Goal: Task Accomplishment & Management: Complete application form

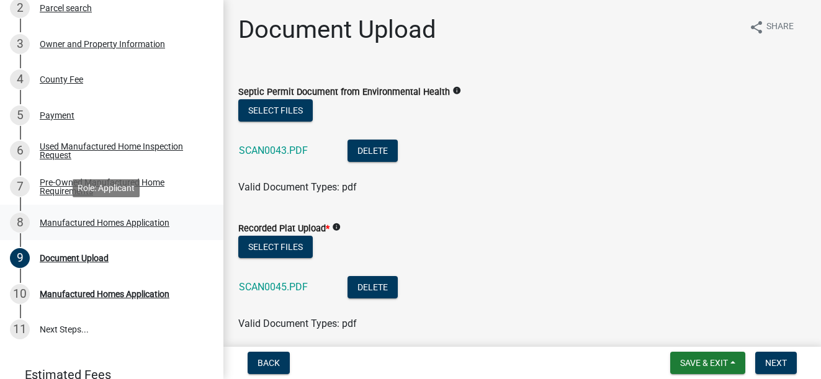
click at [127, 222] on div "Manufactured Homes Application" at bounding box center [105, 222] width 130 height 9
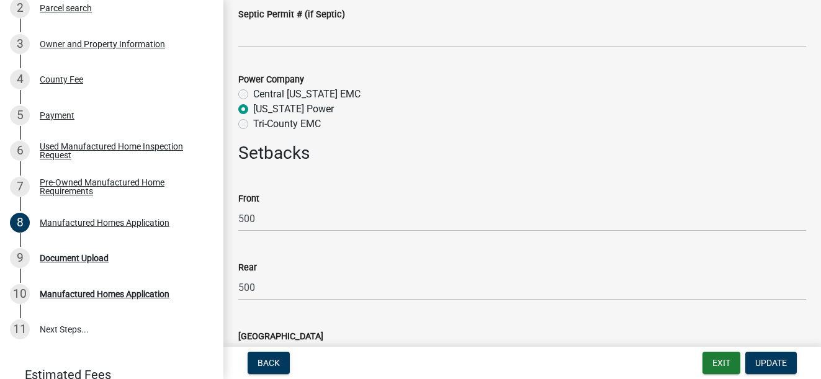
scroll to position [1613, 0]
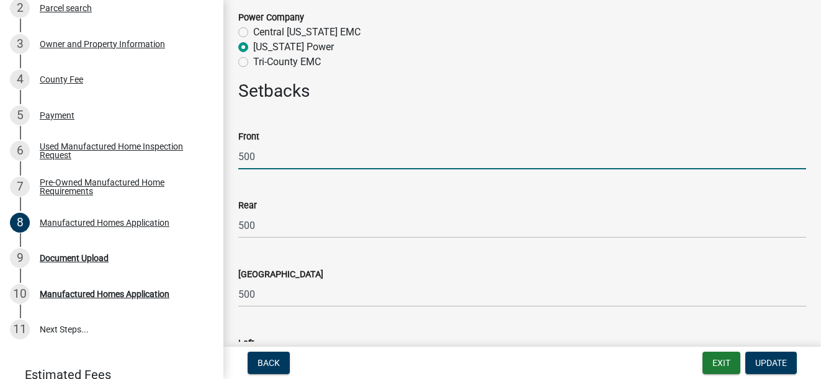
click at [243, 151] on input "500" at bounding box center [522, 156] width 568 height 25
type input "100"
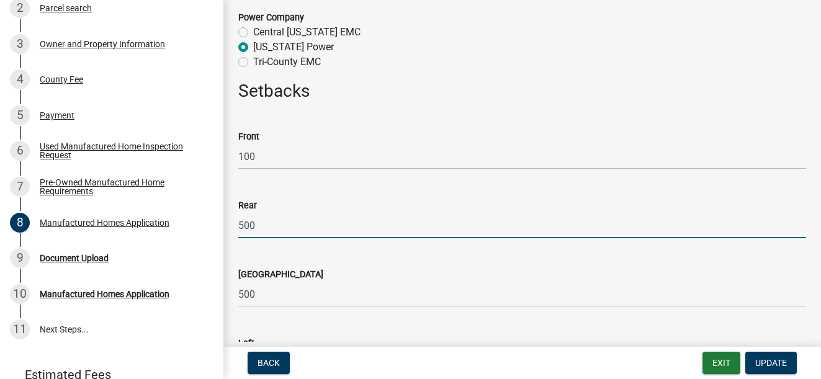
click at [244, 223] on input "500" at bounding box center [522, 225] width 568 height 25
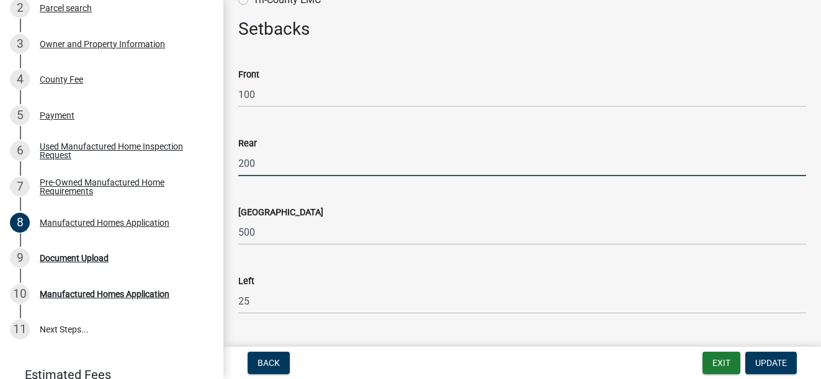
type input "200"
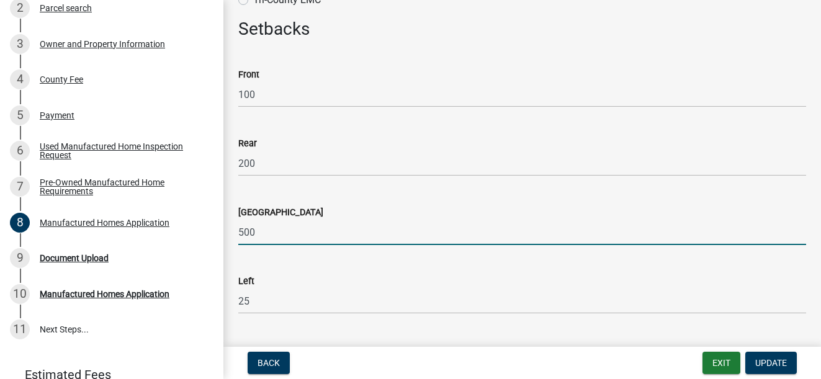
click at [242, 225] on input "500" at bounding box center [522, 232] width 568 height 25
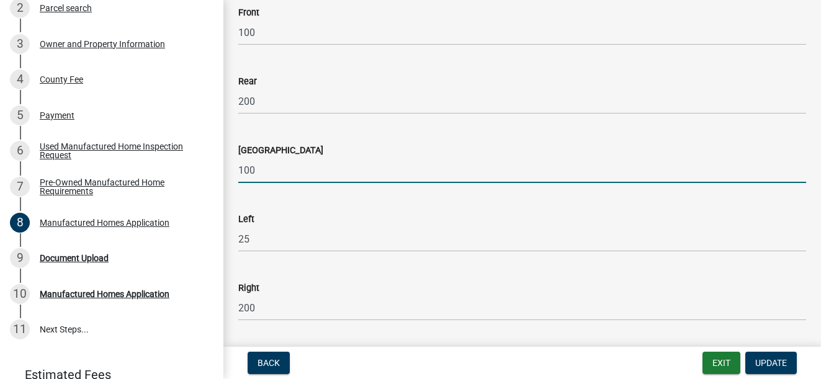
scroll to position [1799, 0]
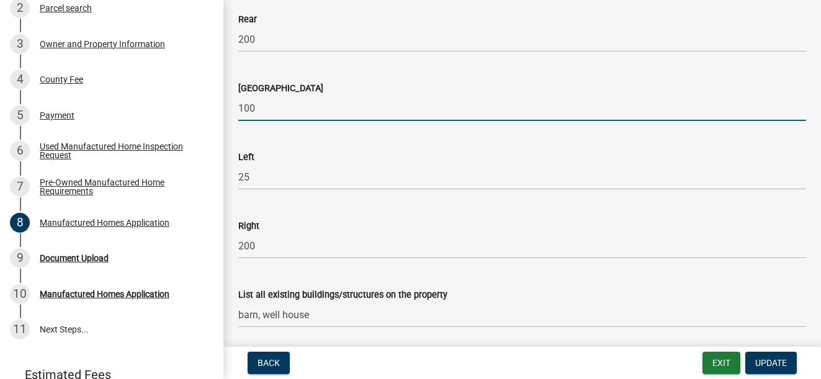
type input "100"
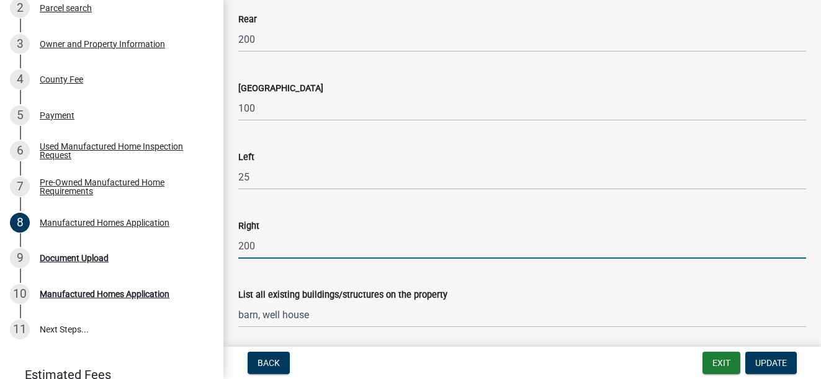
click at [244, 246] on input "200" at bounding box center [522, 245] width 568 height 25
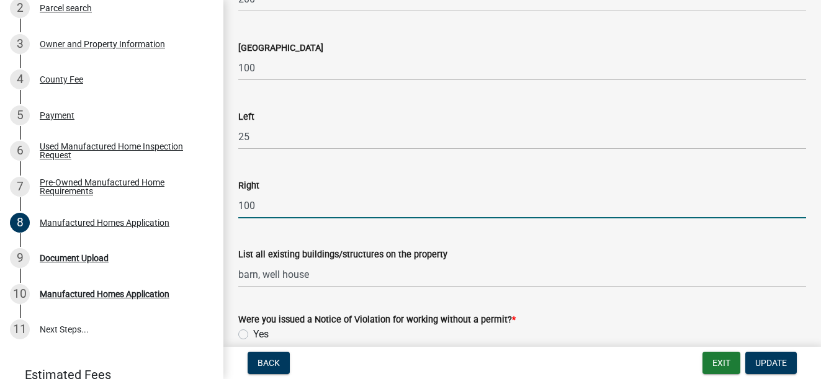
scroll to position [1861, 0]
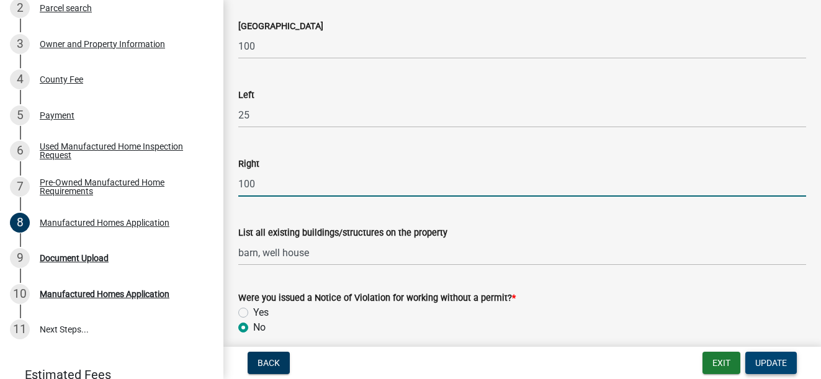
type input "100"
click at [764, 362] on span "Update" at bounding box center [771, 363] width 32 height 10
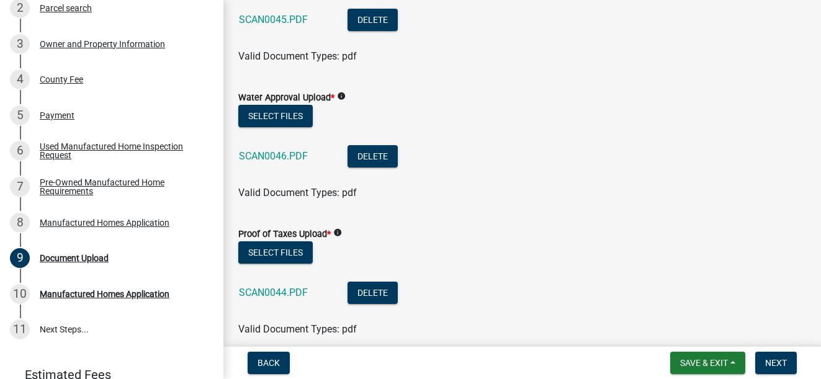
scroll to position [0, 0]
